Goal: Information Seeking & Learning: Find contact information

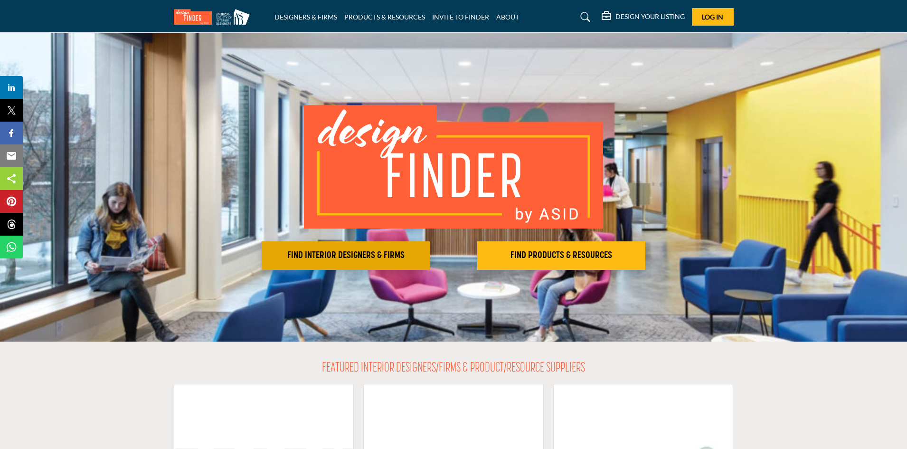
click at [369, 251] on h2 "FIND INTERIOR DESIGNERS & FIRMS" at bounding box center [345, 255] width 162 height 11
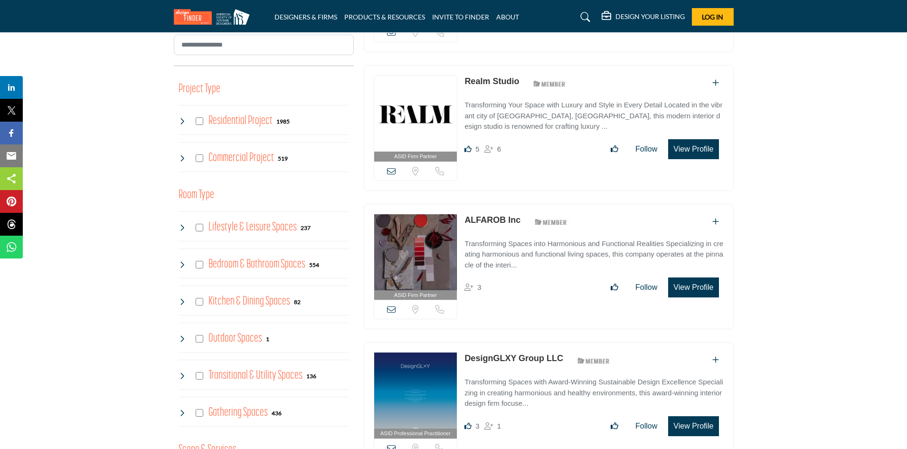
scroll to position [340, 0]
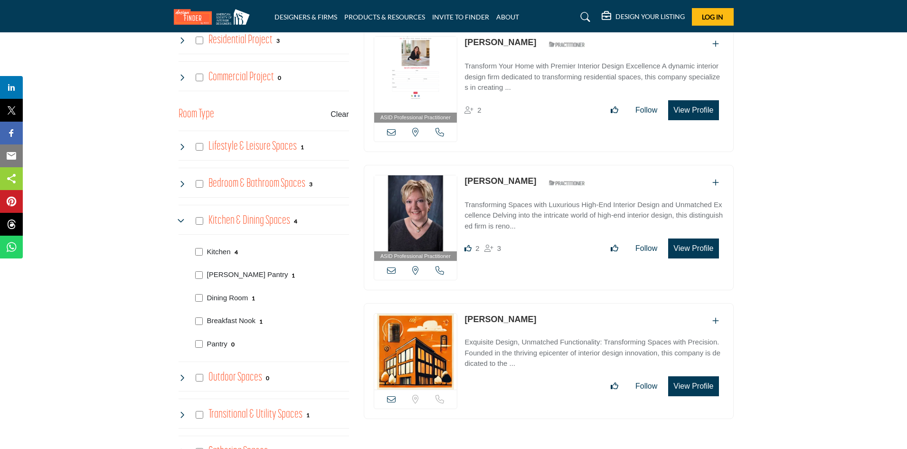
scroll to position [421, 0]
click at [543, 342] on p "Exquisite Design, Unmatched Functionality: Transforming Spaces with Precision. …" at bounding box center [593, 352] width 259 height 32
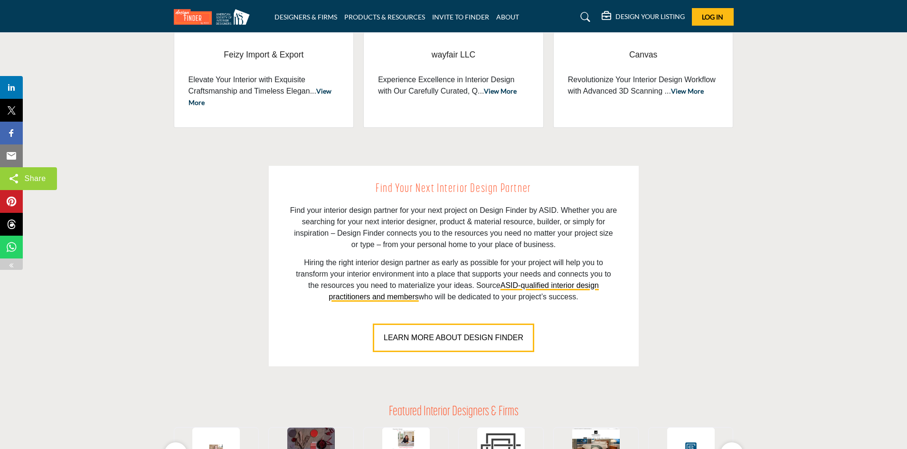
scroll to position [541, 0]
click at [467, 340] on span "LEARN MORE ABOUT DESIGN FINDER" at bounding box center [454, 337] width 140 height 8
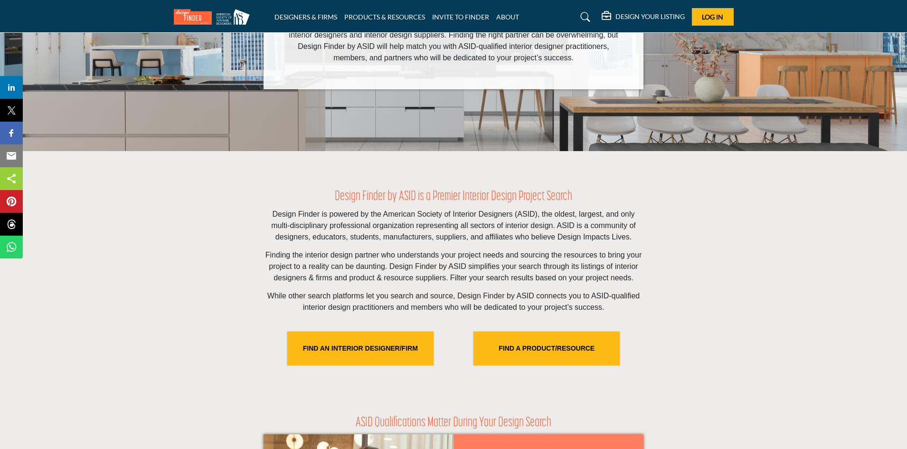
scroll to position [230, 0]
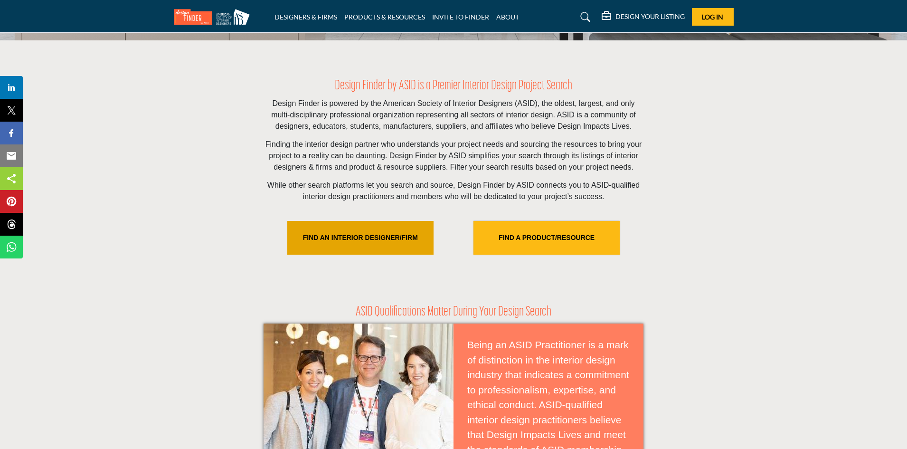
click at [372, 229] on link "FIND AN INTERIOR DESIGNER/FIRM" at bounding box center [360, 238] width 146 height 34
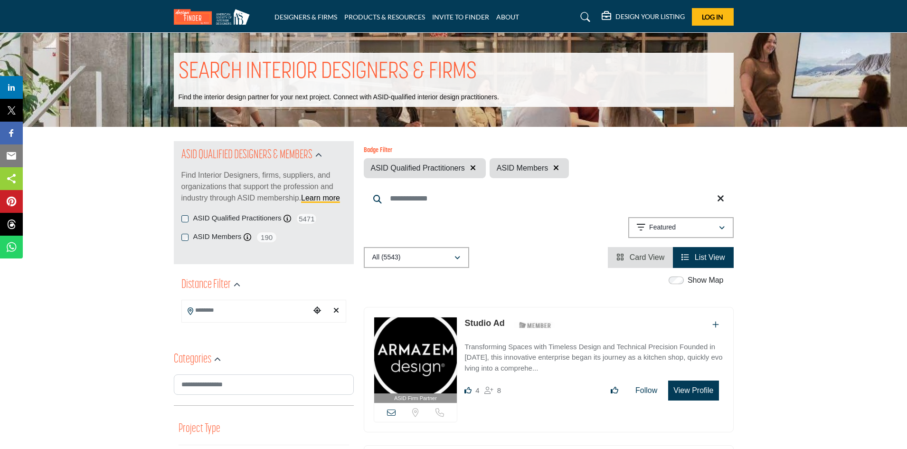
click at [236, 310] on input "Search Location" at bounding box center [246, 310] width 128 height 19
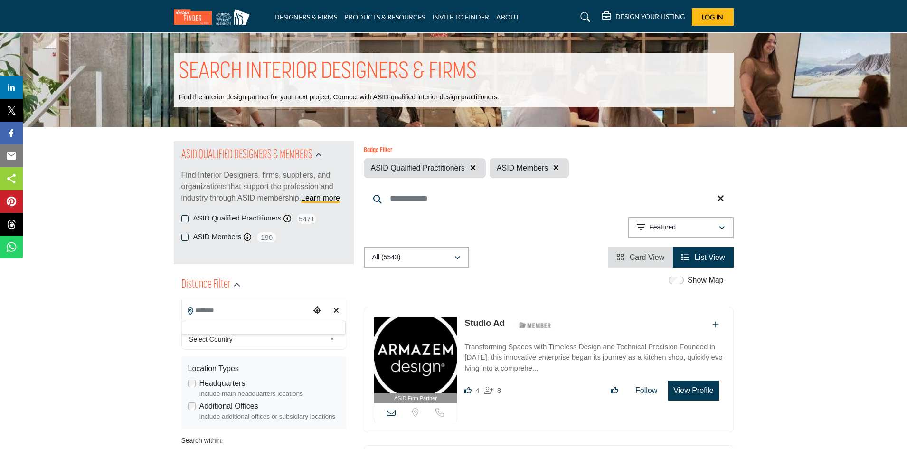
click at [230, 325] on div at bounding box center [264, 328] width 164 height 14
click at [242, 344] on span "Select Country" at bounding box center [257, 338] width 137 height 11
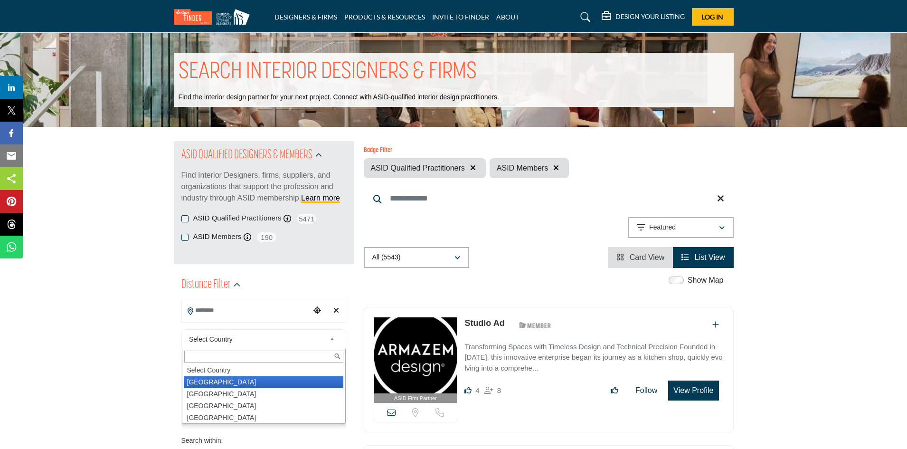
click at [222, 381] on li "United States" at bounding box center [263, 382] width 159 height 12
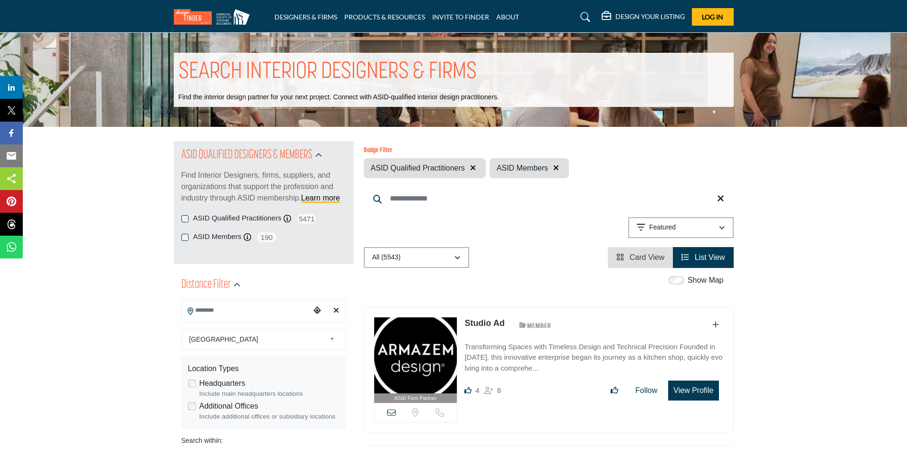
type input "***"
click at [233, 309] on input "Search Location" at bounding box center [246, 310] width 128 height 19
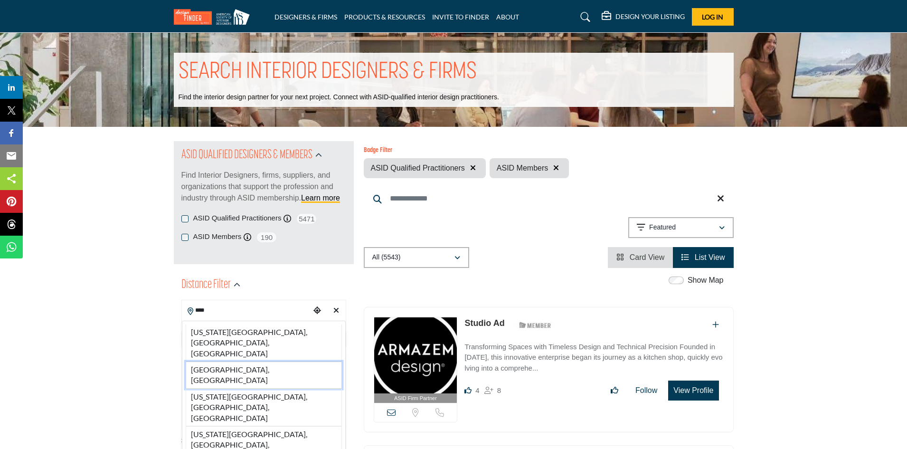
click at [214, 361] on li "OH, USA" at bounding box center [264, 374] width 156 height 27
type input "*******"
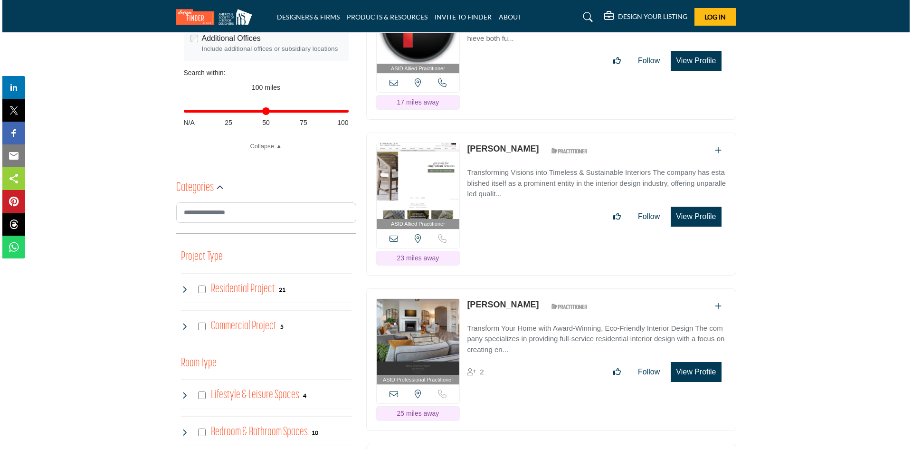
scroll to position [368, 0]
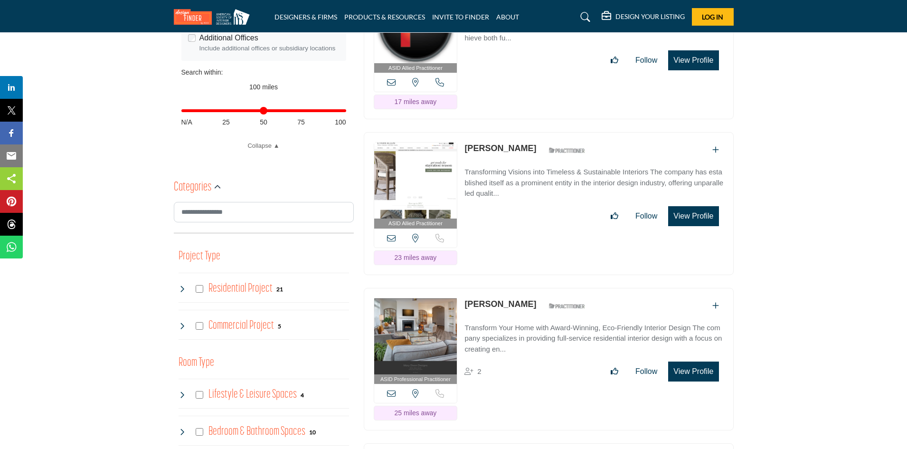
click at [701, 222] on button "View Profile" at bounding box center [693, 216] width 50 height 20
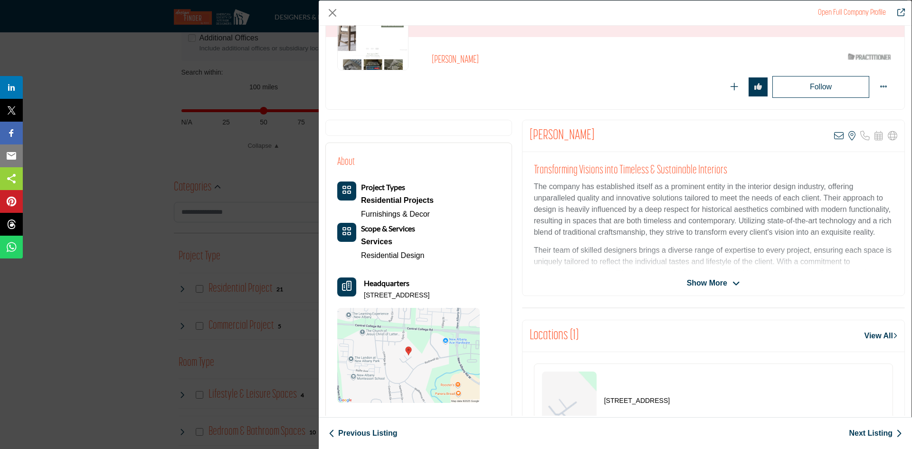
scroll to position [91, 0]
click at [725, 279] on span "Show More" at bounding box center [713, 282] width 53 height 11
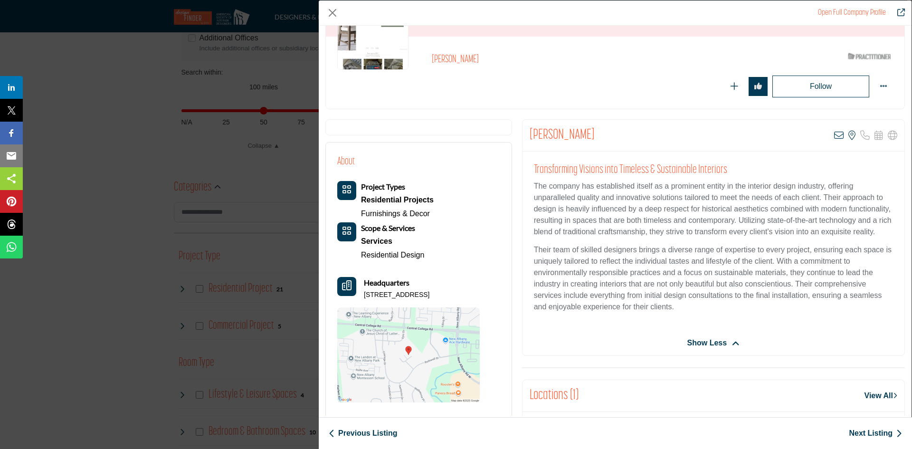
scroll to position [91, 0]
click at [879, 84] on icon "More Options" at bounding box center [883, 87] width 8 height 8
click at [834, 108] on link "Message" at bounding box center [843, 108] width 92 height 15
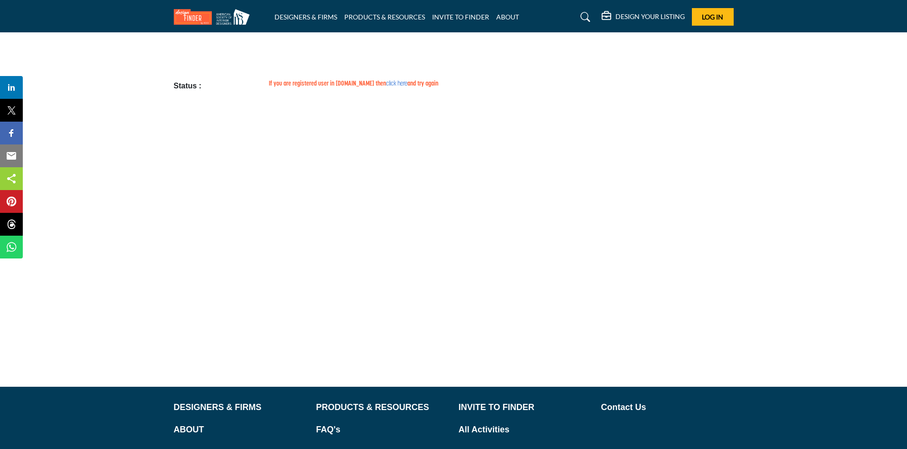
click at [386, 84] on link "click here" at bounding box center [396, 83] width 21 height 7
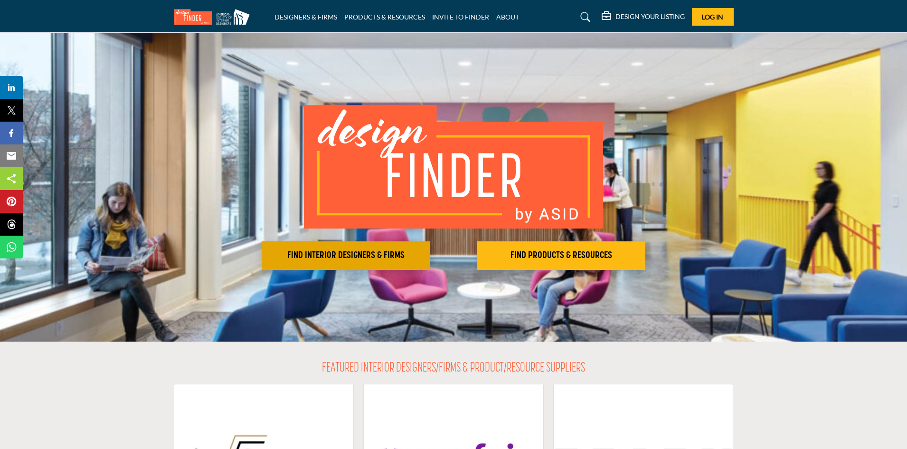
click at [347, 248] on button "FIND INTERIOR DESIGNERS & FIRMS" at bounding box center [346, 255] width 168 height 28
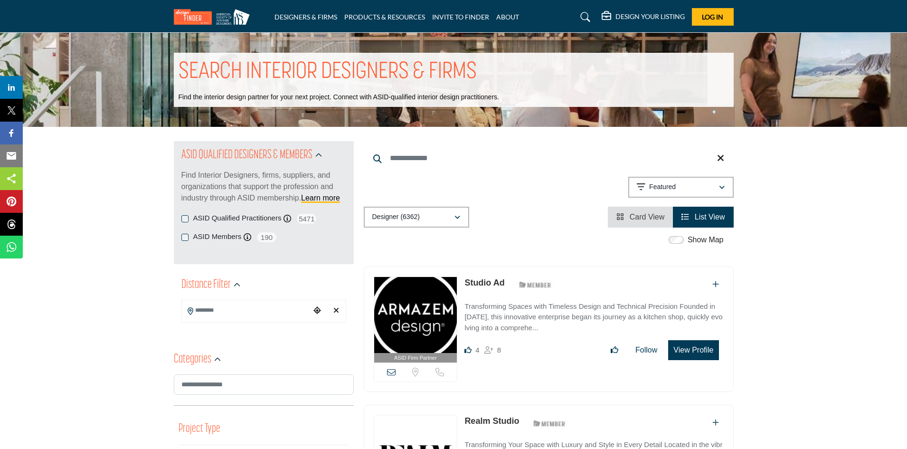
click at [254, 308] on input "Search Location" at bounding box center [246, 310] width 128 height 19
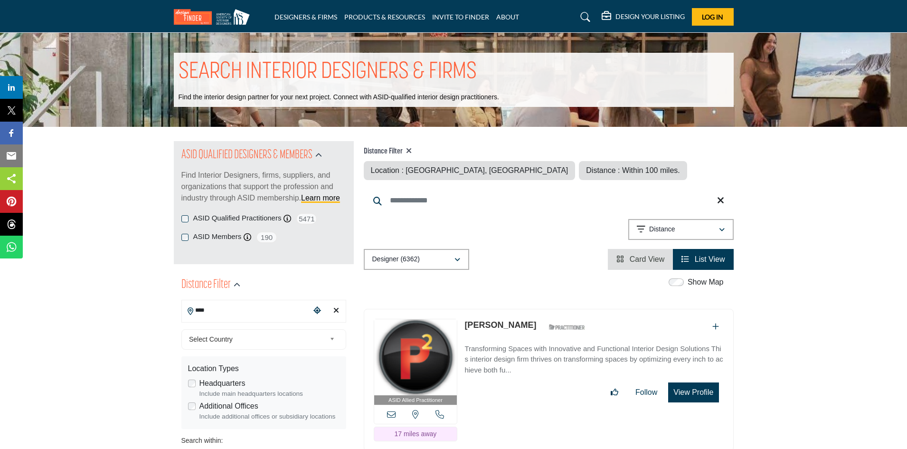
type input "*******"
type input "***"
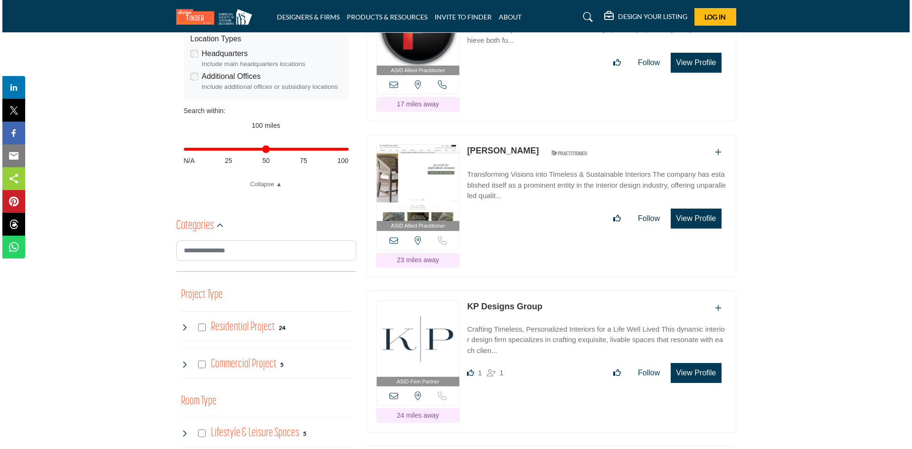
scroll to position [329, 0]
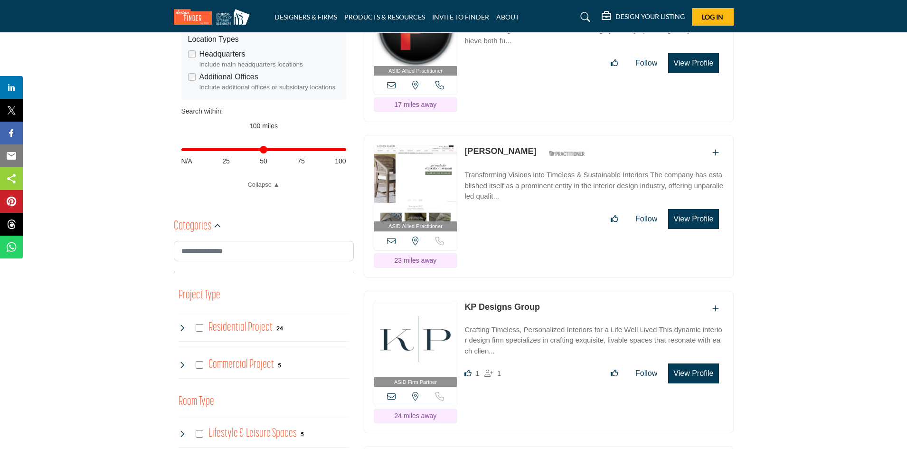
click at [703, 218] on button "View Profile" at bounding box center [693, 219] width 50 height 20
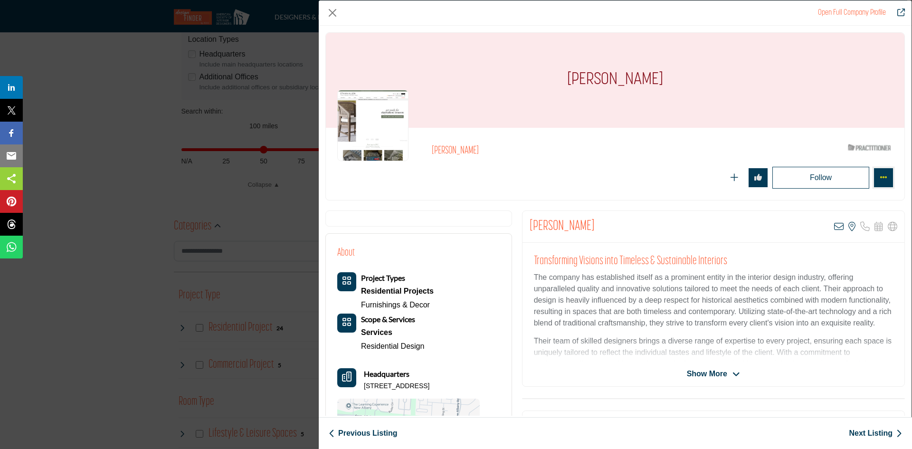
click at [874, 179] on button "More Options" at bounding box center [883, 177] width 19 height 19
click at [835, 190] on ul "Message Claim Listing" at bounding box center [843, 220] width 100 height 64
click at [881, 178] on icon "More Options" at bounding box center [883, 177] width 8 height 8
click at [843, 207] on link "Message" at bounding box center [843, 199] width 92 height 15
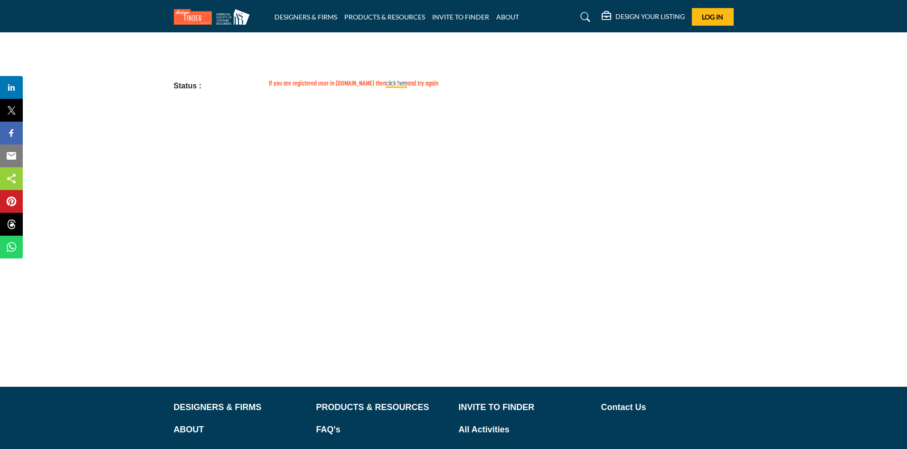
click at [378, 75] on body "DESIGNERS & FIRMS PRODUCTS & RESOURCES INVITE TO FINDER ABOUT" at bounding box center [453, 263] width 907 height 526
click at [386, 81] on link "click here" at bounding box center [396, 83] width 21 height 7
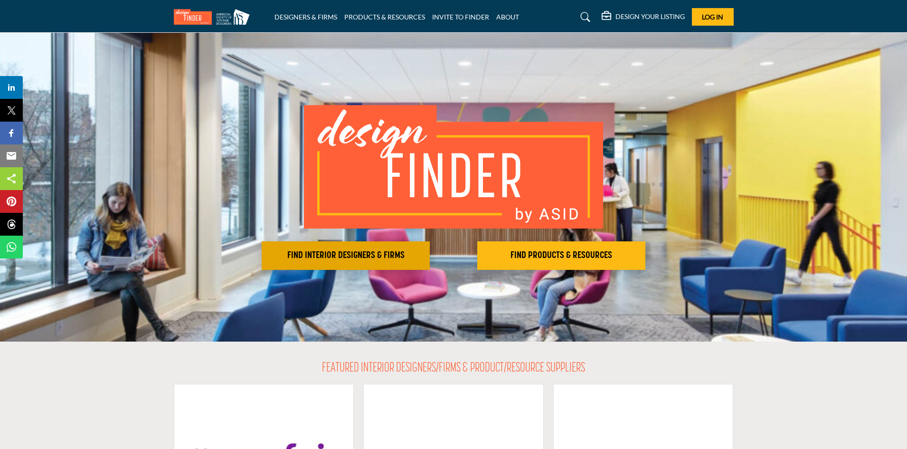
click at [358, 246] on button "FIND INTERIOR DESIGNERS & FIRMS" at bounding box center [346, 255] width 168 height 28
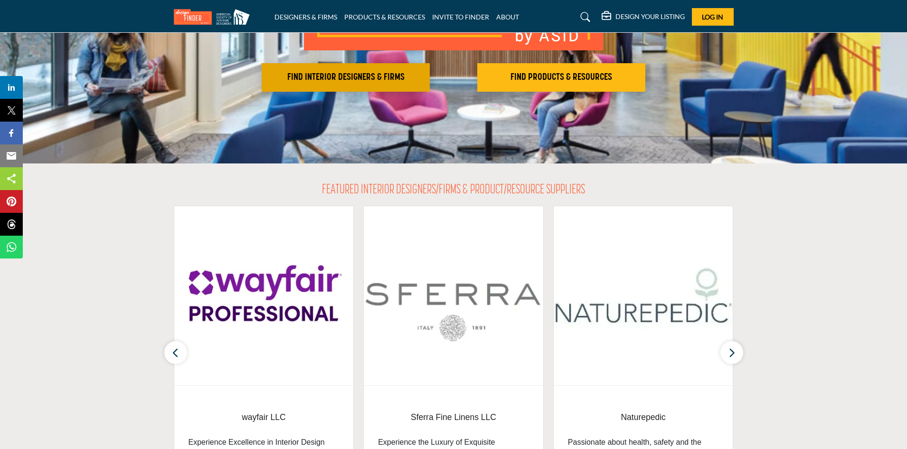
scroll to position [178, 0]
click at [344, 81] on h2 "FIND INTERIOR DESIGNERS & FIRMS" at bounding box center [345, 77] width 162 height 11
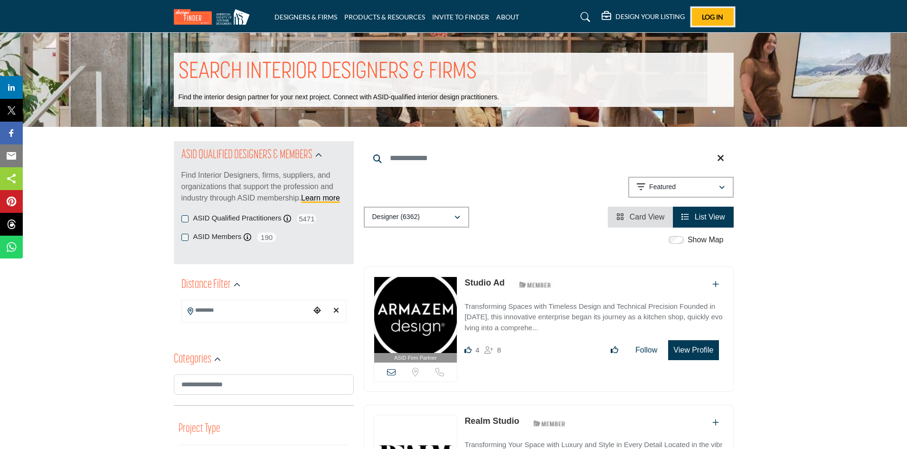
click at [717, 15] on span "Log In" at bounding box center [712, 17] width 21 height 8
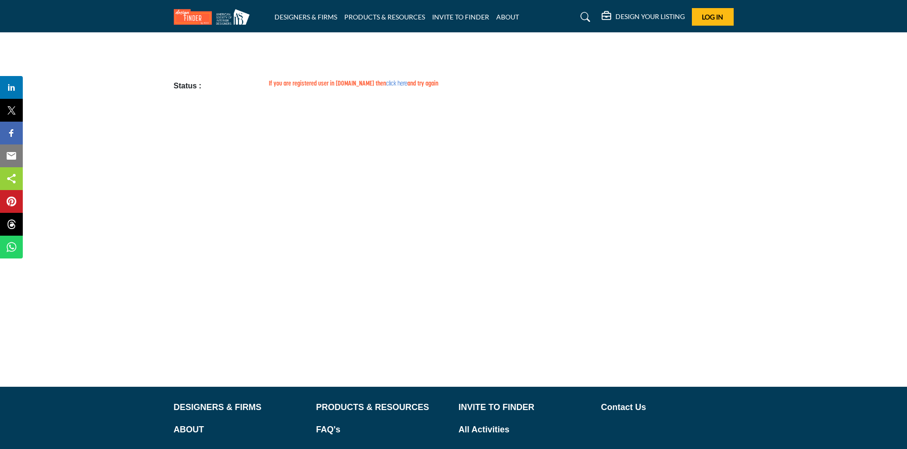
click at [386, 82] on link "click here" at bounding box center [396, 83] width 21 height 7
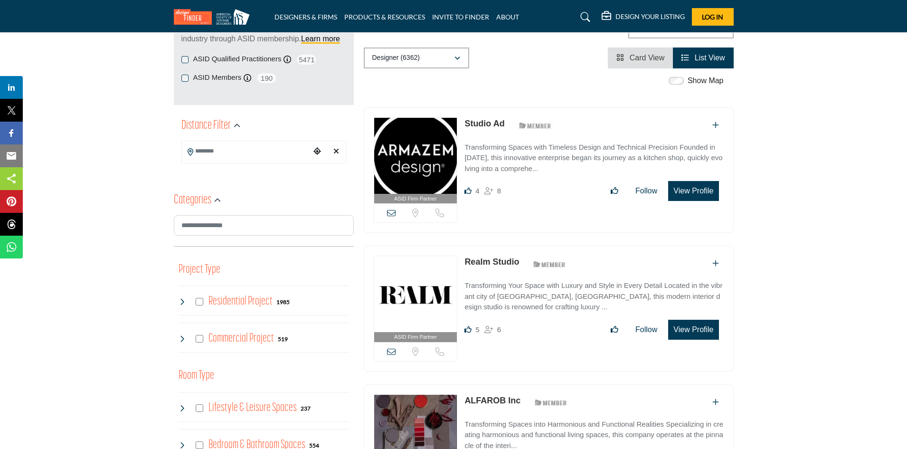
scroll to position [162, 0]
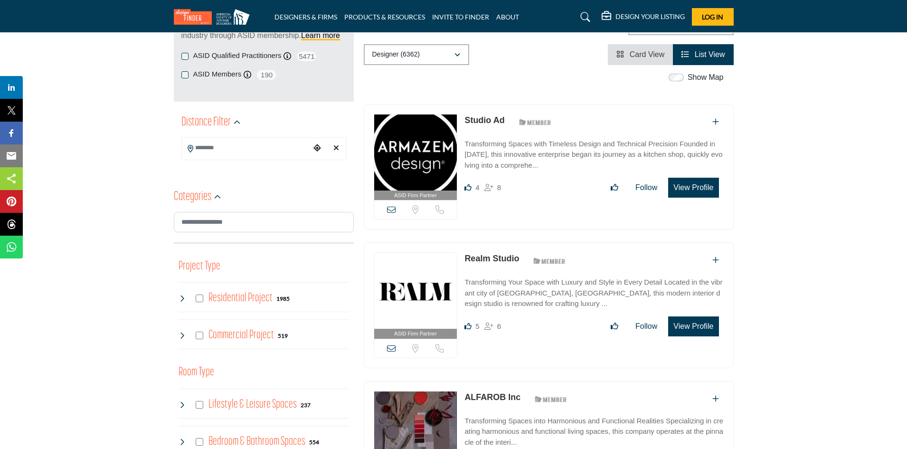
click at [250, 149] on input "Search Location" at bounding box center [246, 148] width 128 height 19
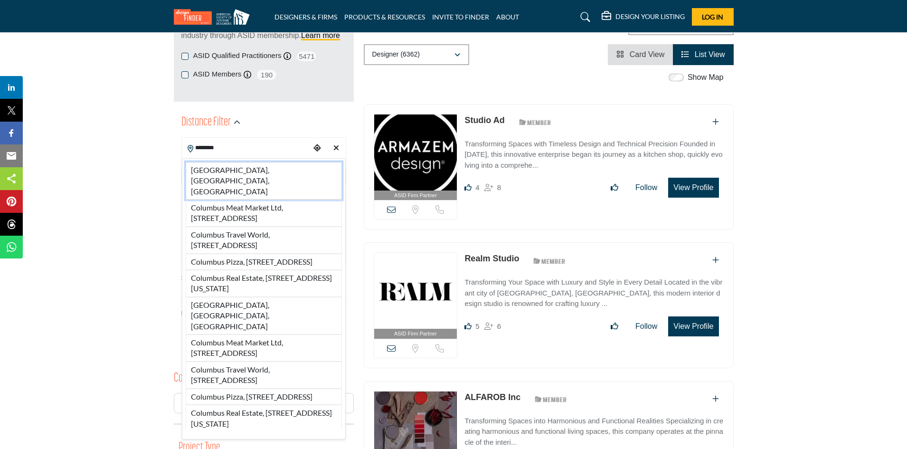
click at [239, 166] on li "[GEOGRAPHIC_DATA], [GEOGRAPHIC_DATA], [GEOGRAPHIC_DATA]" at bounding box center [264, 181] width 156 height 38
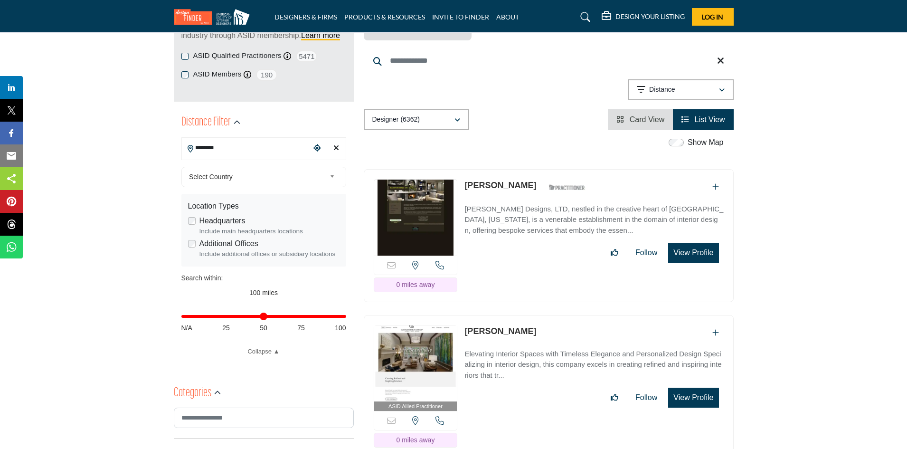
type input "**********"
type input "***"
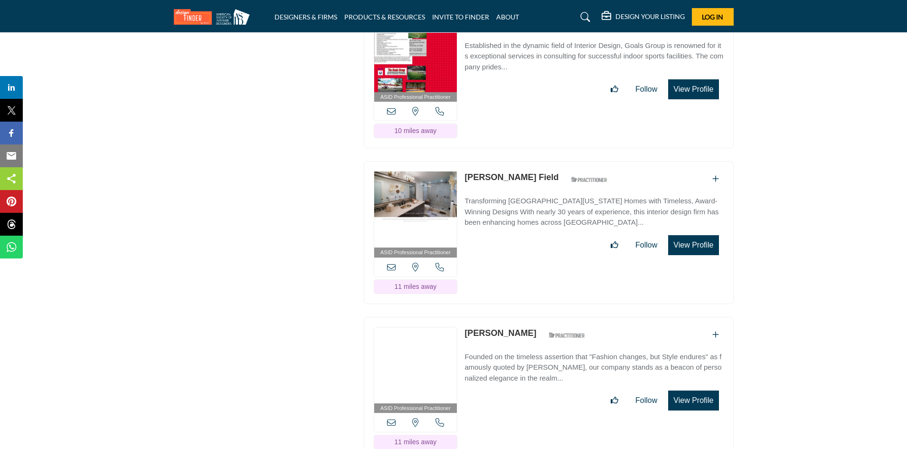
scroll to position [2358, 0]
